Goal: Use online tool/utility: Utilize a website feature to perform a specific function

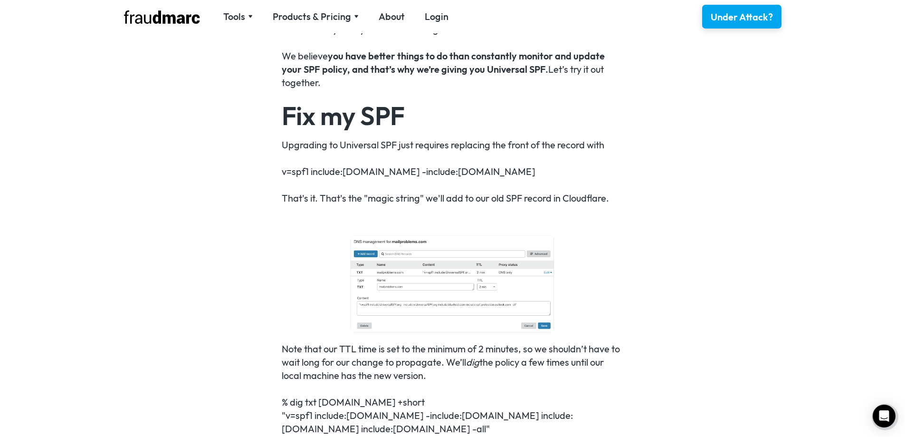
scroll to position [1093, 0]
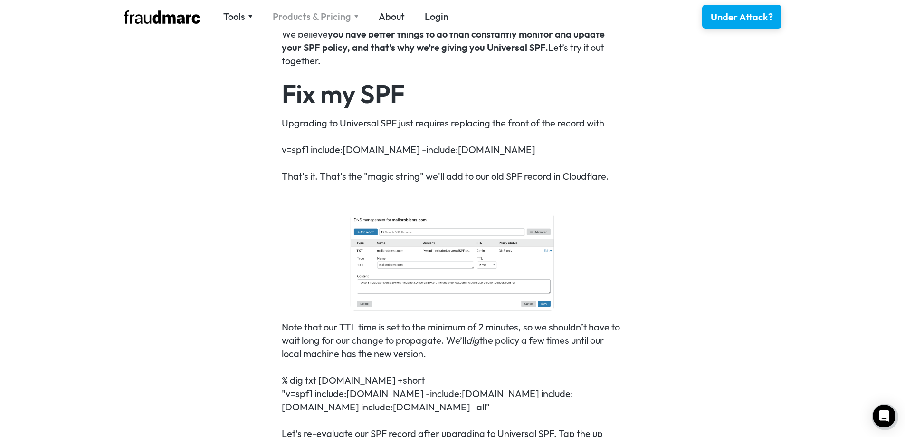
click at [351, 15] on div "Products & Pricing" at bounding box center [316, 16] width 86 height 13
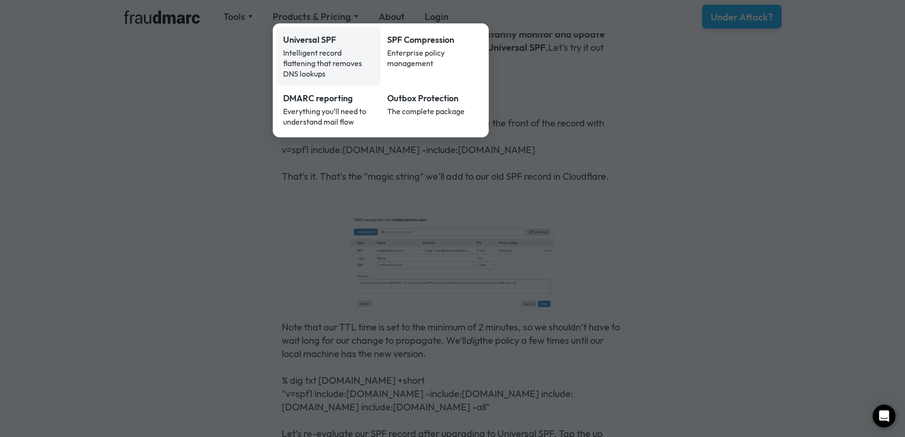
click at [318, 56] on div "Intelligent record flattening that removes DNS lookups" at bounding box center [328, 63] width 91 height 31
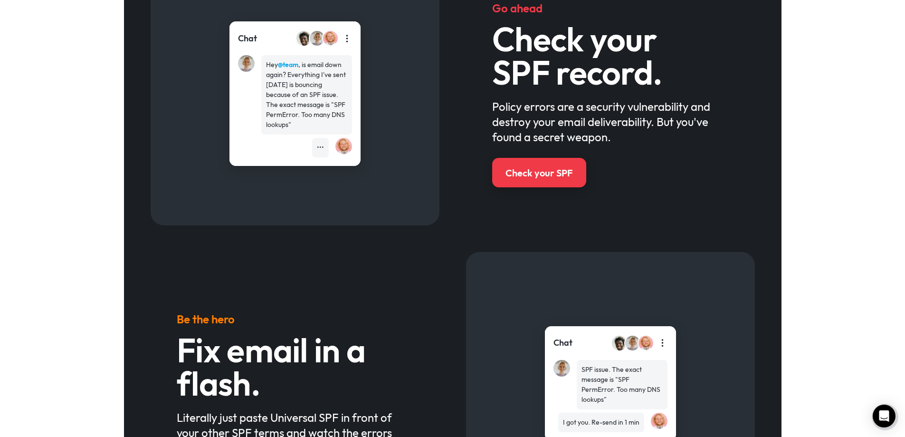
scroll to position [523, 0]
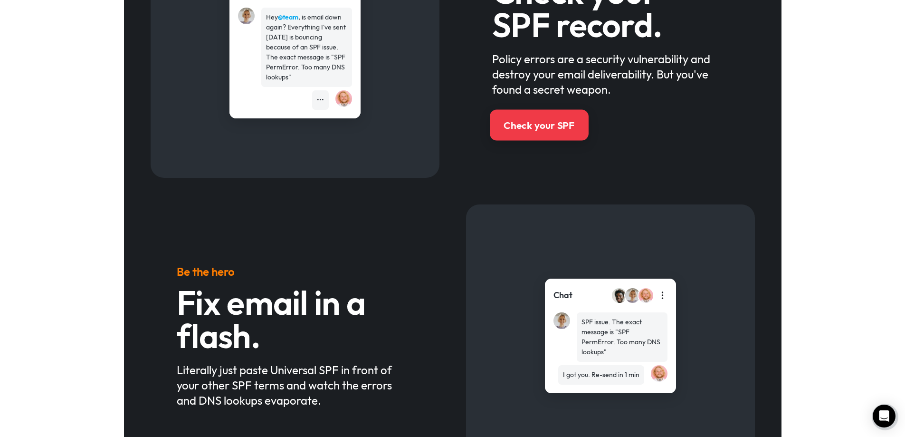
click at [543, 125] on div "Check your SPF" at bounding box center [539, 125] width 71 height 14
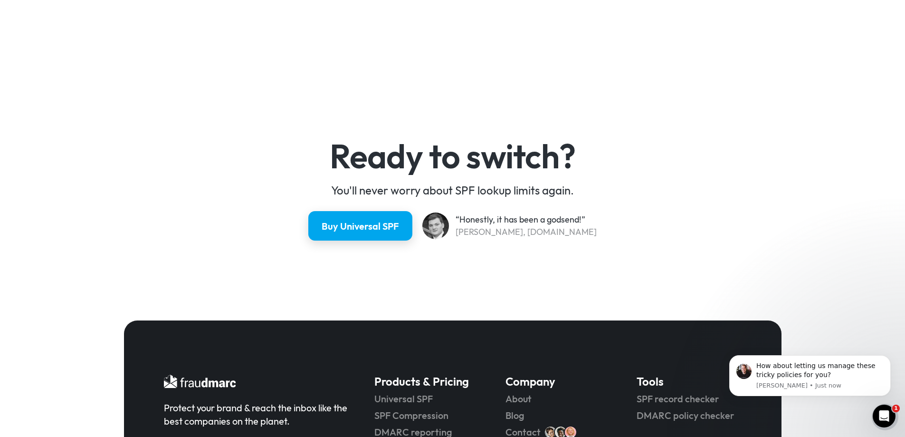
scroll to position [2532, 0]
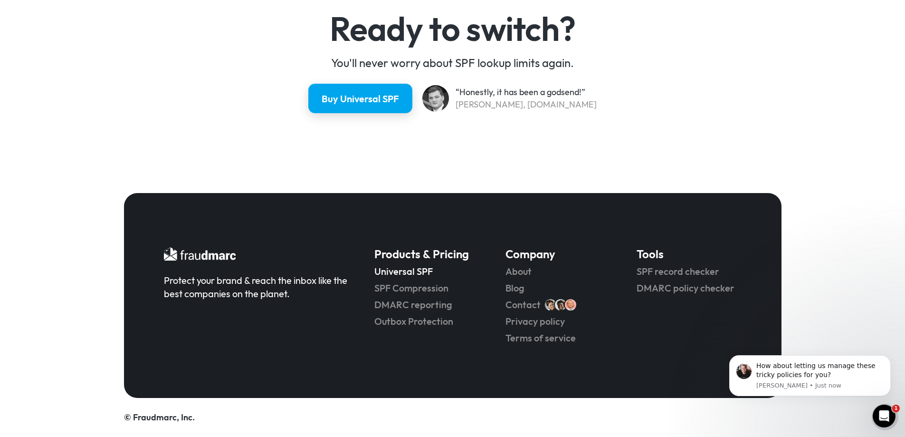
click at [406, 273] on link "Universal SPF" at bounding box center [427, 271] width 105 height 13
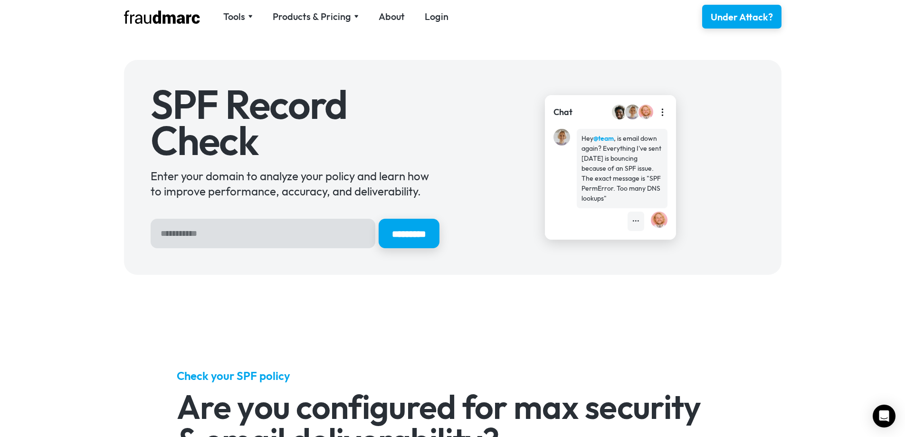
click at [250, 230] on input "Hero Sign Up Form" at bounding box center [263, 233] width 225 height 29
type input "**********"
click at [393, 226] on input "*********" at bounding box center [409, 233] width 64 height 31
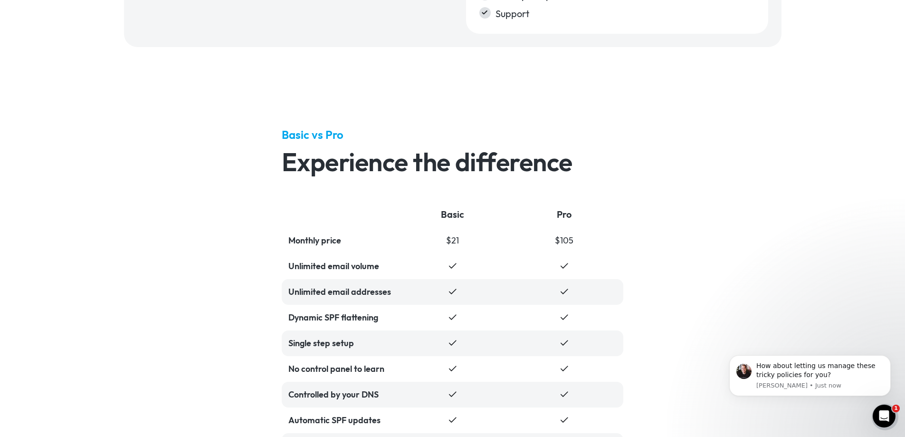
scroll to position [2044, 0]
